Goal: Task Accomplishment & Management: Manage account settings

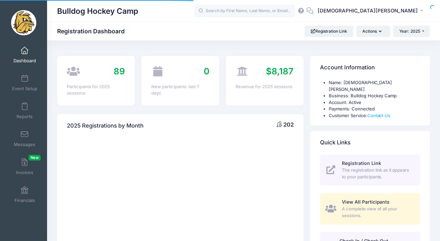
select select
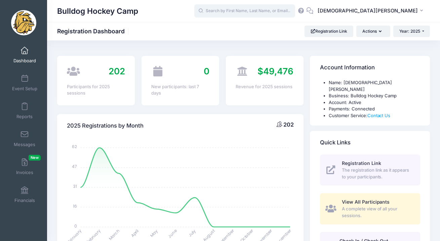
click at [280, 9] on input "text" at bounding box center [244, 10] width 101 height 13
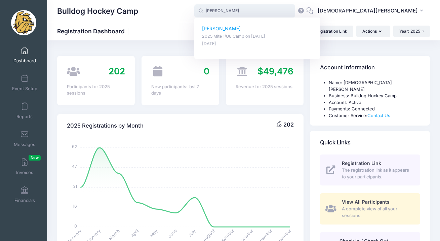
click at [273, 30] on p "Camryn Espejo" at bounding box center [257, 28] width 111 height 7
type input "Camryn Espejo (2025 Mite 1/U6 Camp, Jul-14, 2025)"
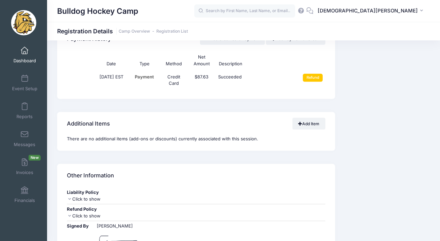
scroll to position [529, 0]
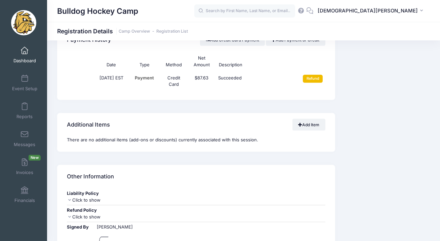
click at [312, 77] on input "Refund" at bounding box center [313, 79] width 20 height 8
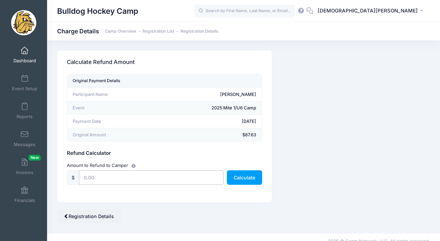
click at [149, 183] on input "text" at bounding box center [151, 177] width 144 height 14
type input "50"
click at [242, 178] on button "Calculate" at bounding box center [244, 177] width 35 height 14
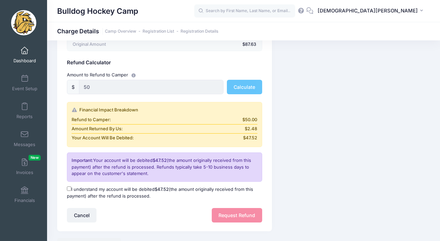
scroll to position [93, 0]
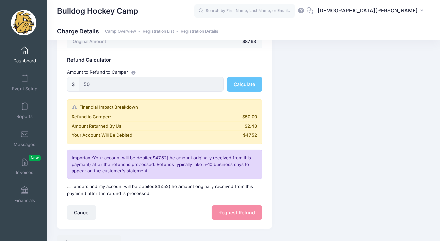
click at [68, 186] on input "I understand my account will be debited $47.52 (the amount originally received …" at bounding box center [69, 185] width 4 height 4
checkbox input "true"
click at [227, 206] on button "Request Refund" at bounding box center [237, 212] width 50 height 14
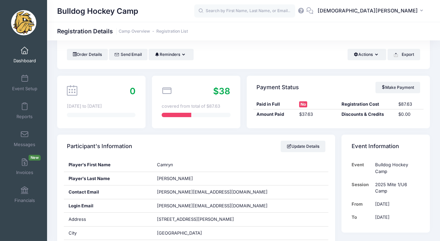
scroll to position [25, 0]
click at [25, 52] on span at bounding box center [25, 50] width 0 height 7
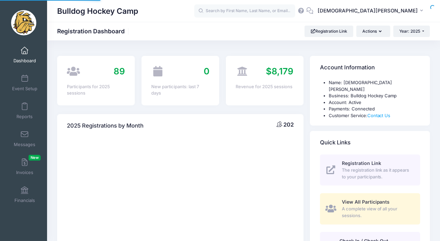
select select
